Goal: Transaction & Acquisition: Purchase product/service

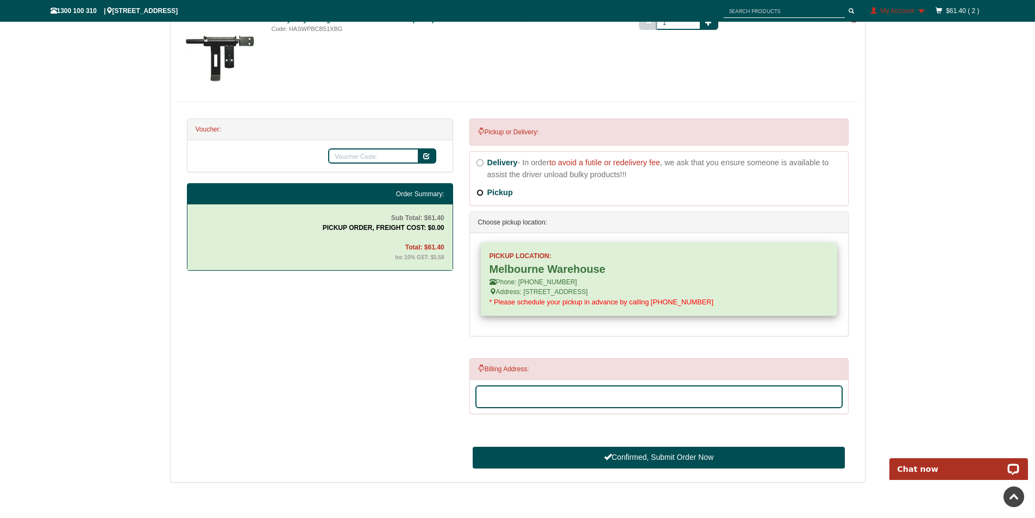
scroll to position [385, 0]
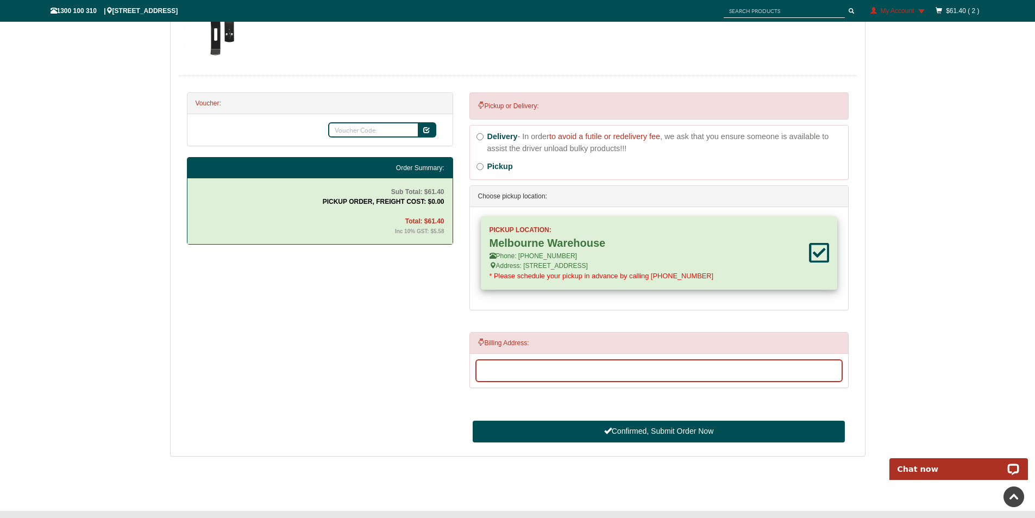
click at [498, 370] on input "Address Search and Address Line 1" at bounding box center [659, 370] width 367 height 23
click at [496, 370] on input "Address Search and Address Line 1" at bounding box center [659, 370] width 367 height 23
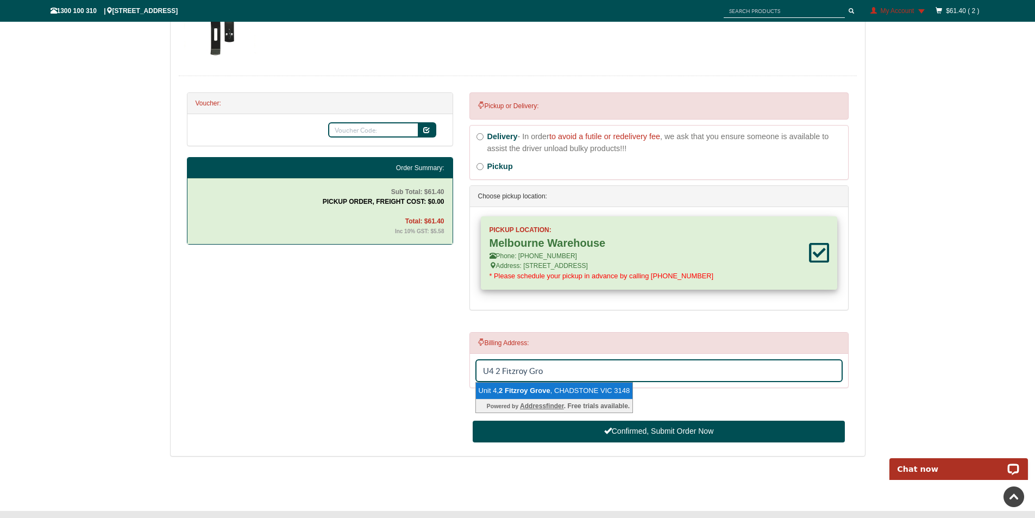
click at [545, 391] on span "Grove" at bounding box center [540, 390] width 21 height 8
type input "Unit 4, 2 Fitzroy Grove, CHADSTONE VIC 3148"
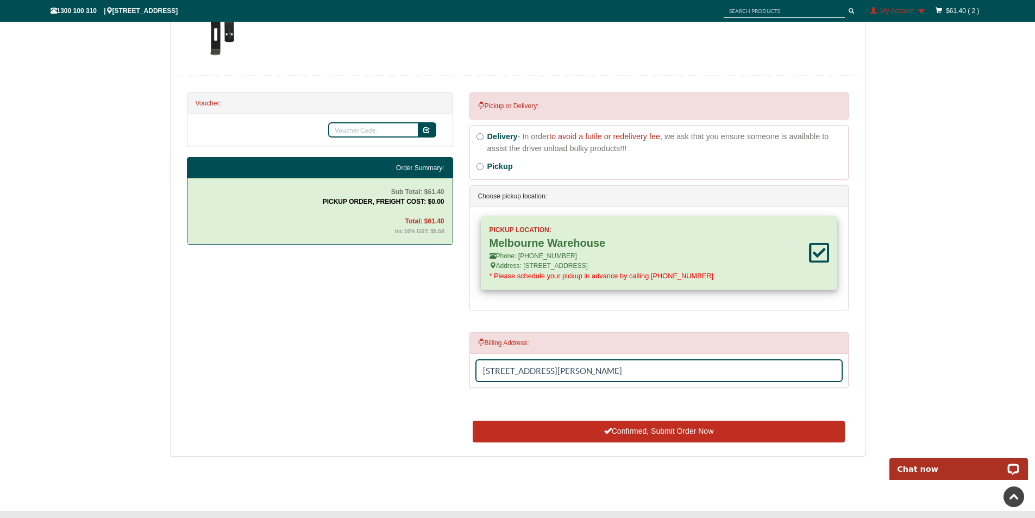
click at [652, 431] on button "Confirmed, Submit Order Now" at bounding box center [659, 432] width 372 height 22
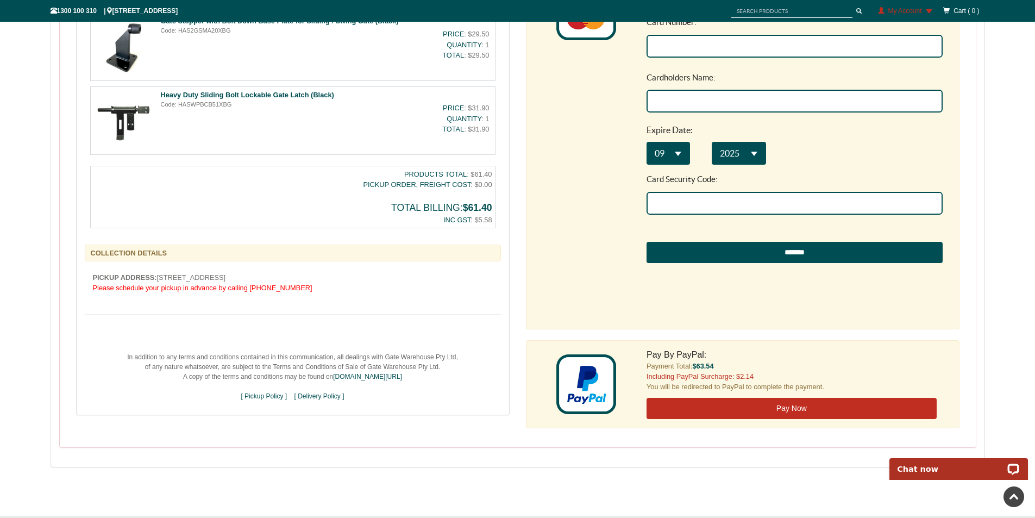
scroll to position [543, 0]
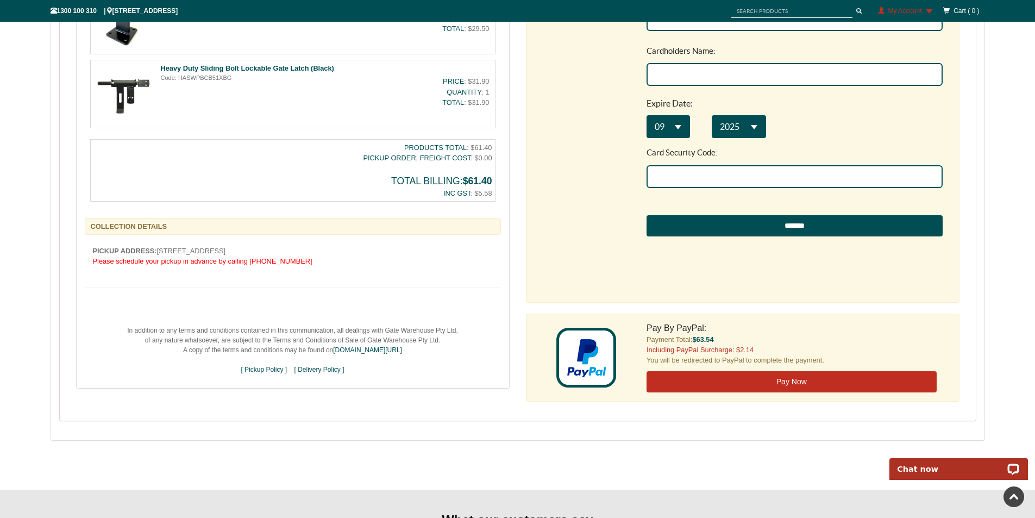
click at [779, 380] on button "Pay Now" at bounding box center [792, 382] width 290 height 22
